Goal: Navigation & Orientation: Find specific page/section

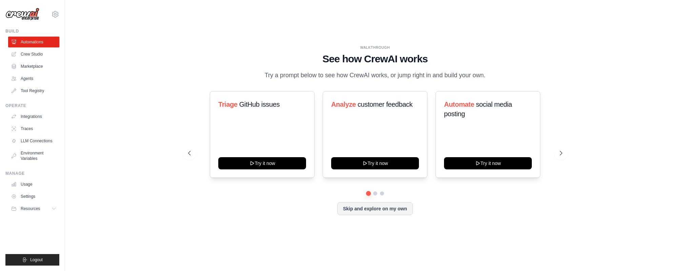
click at [155, 74] on div "WALKTHROUGH See how [PERSON_NAME] works Try a prompt below to see how [PERSON_N…" at bounding box center [375, 136] width 598 height 258
click at [27, 51] on link "Crew Studio" at bounding box center [34, 54] width 51 height 11
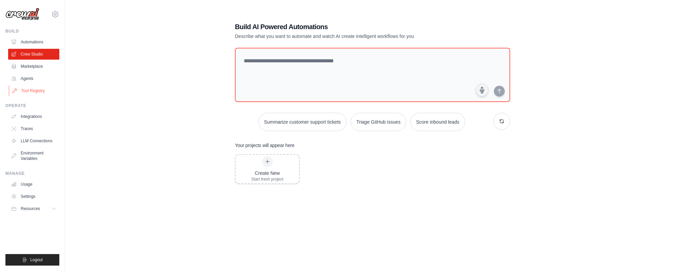
click at [38, 90] on link "Tool Registry" at bounding box center [34, 90] width 51 height 11
